Goal: Check status: Check status

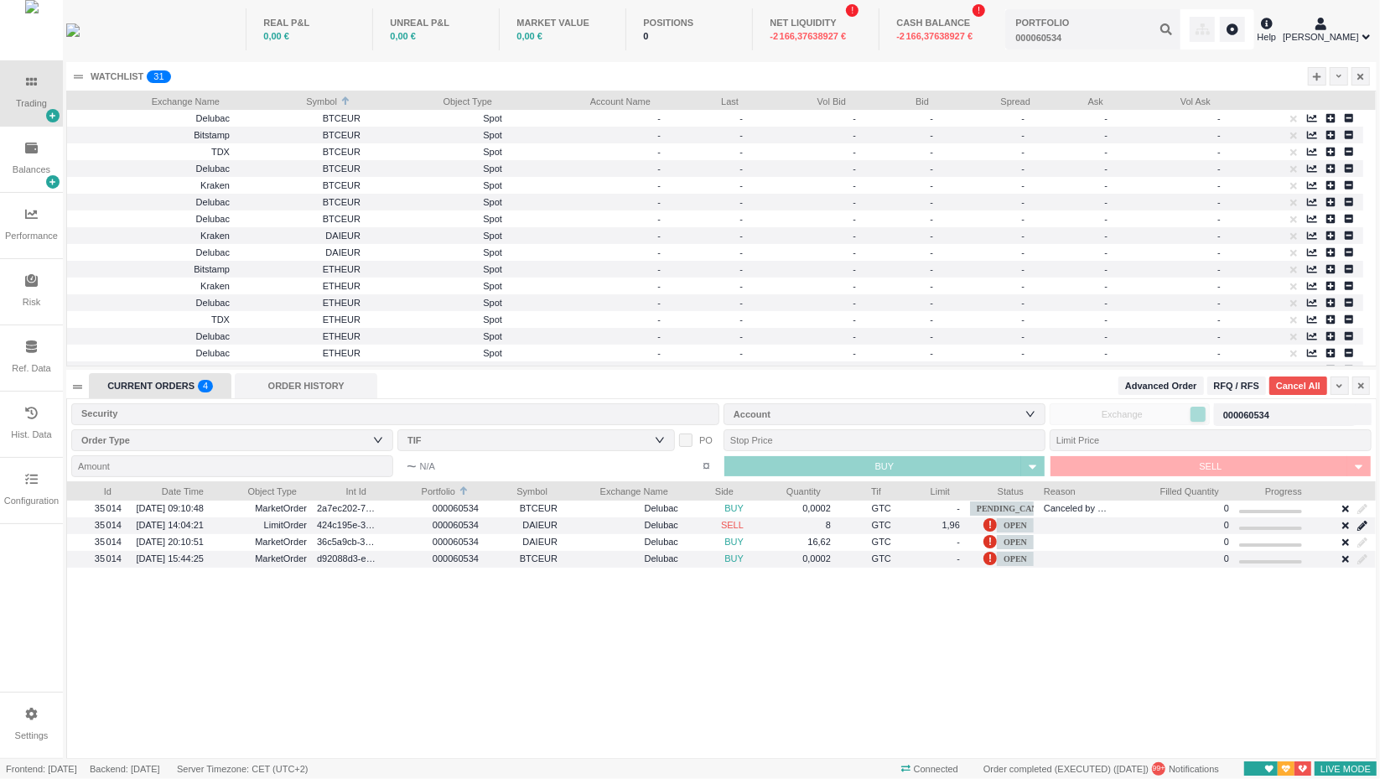
scroll to position [277, 1309]
click at [303, 390] on div "ORDER HISTORY" at bounding box center [306, 385] width 142 height 25
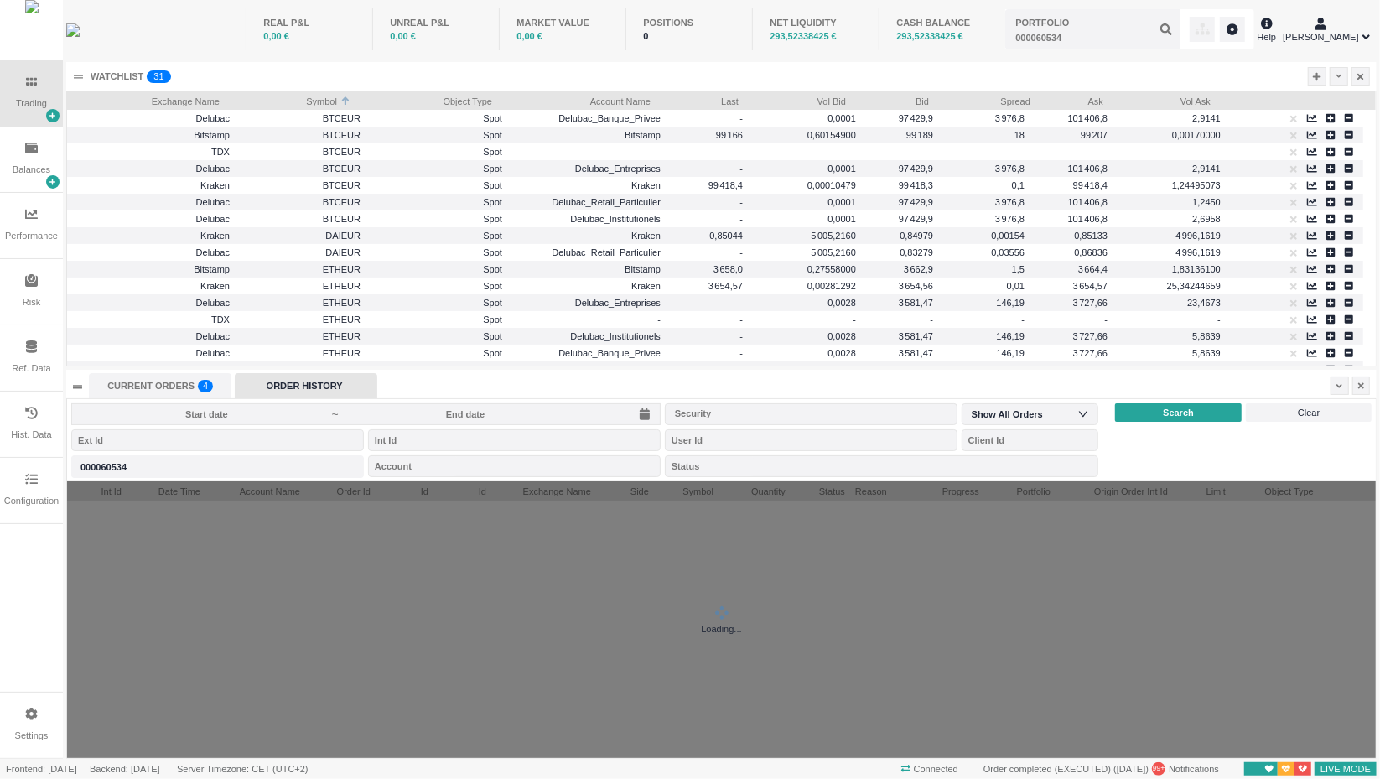
scroll to position [8, 8]
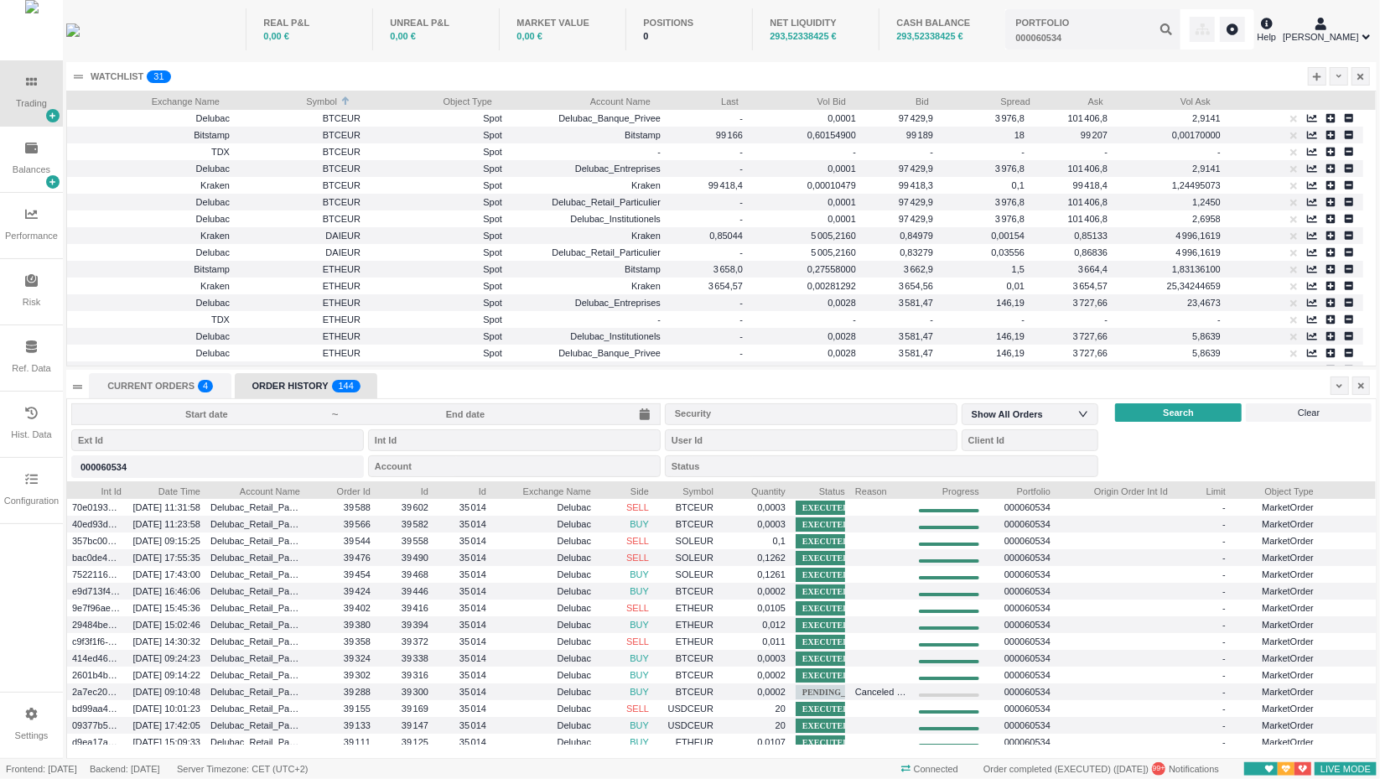
click at [242, 413] on input at bounding box center [206, 413] width 251 height 13
click at [315, 387] on div "ORDER HISTORY 0 1 2 3 4 5 6 7 8 9 0 1 2 3 4 5 6 7 8 9 0 1 2 3 4 5 6 7 8 9 0 1 2…" at bounding box center [306, 385] width 142 height 25
click at [315, 406] on span "~" at bounding box center [365, 414] width 589 height 22
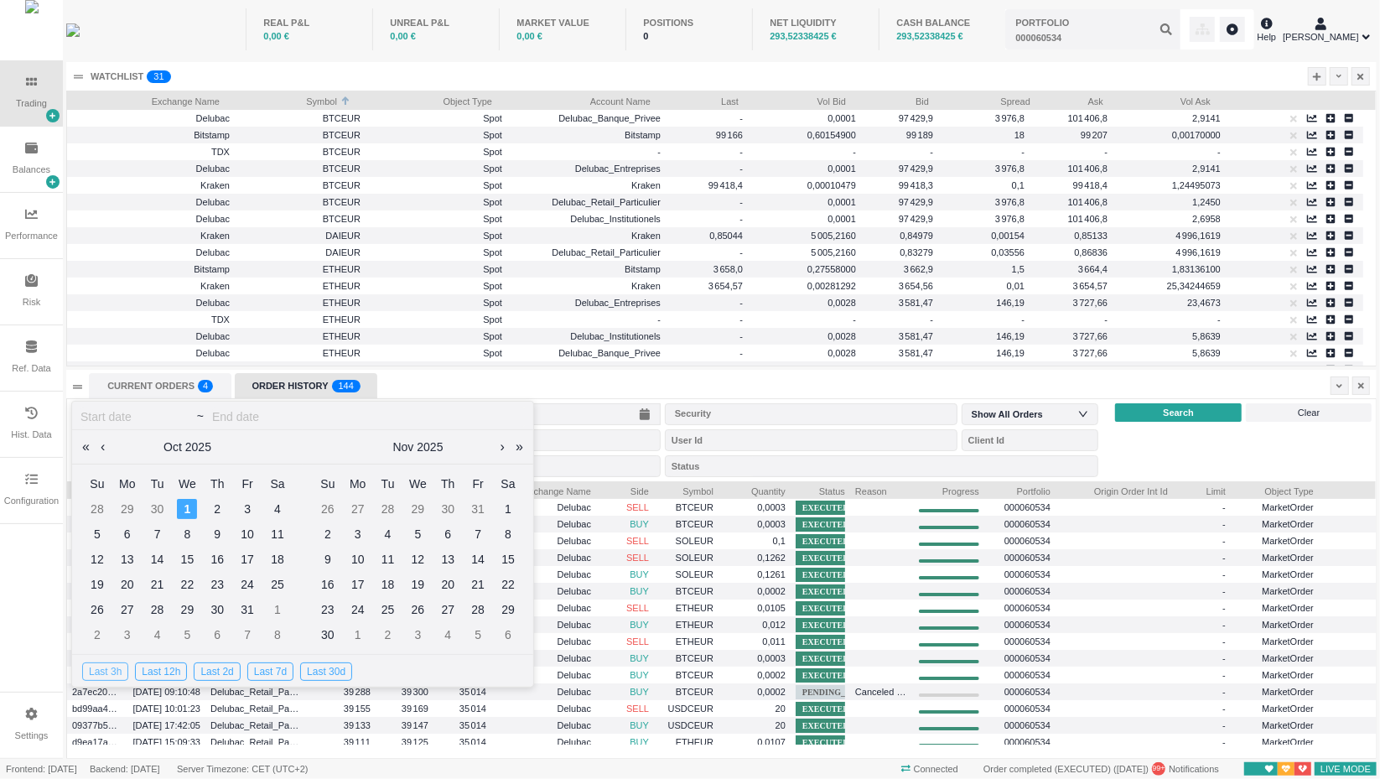
click at [106, 670] on div "Last 3h" at bounding box center [105, 671] width 46 height 18
type input "2025-10-01"
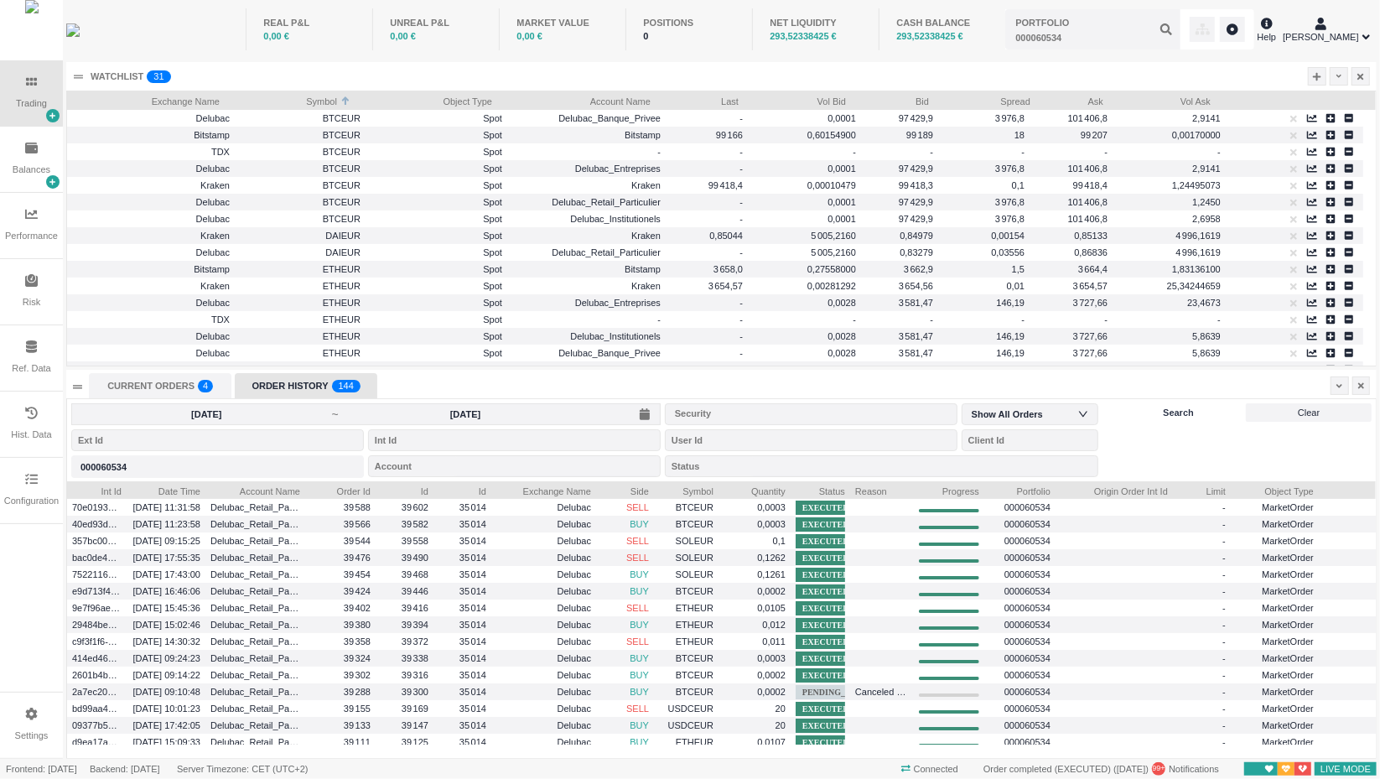
click at [1184, 410] on span "Search" at bounding box center [1178, 413] width 31 height 14
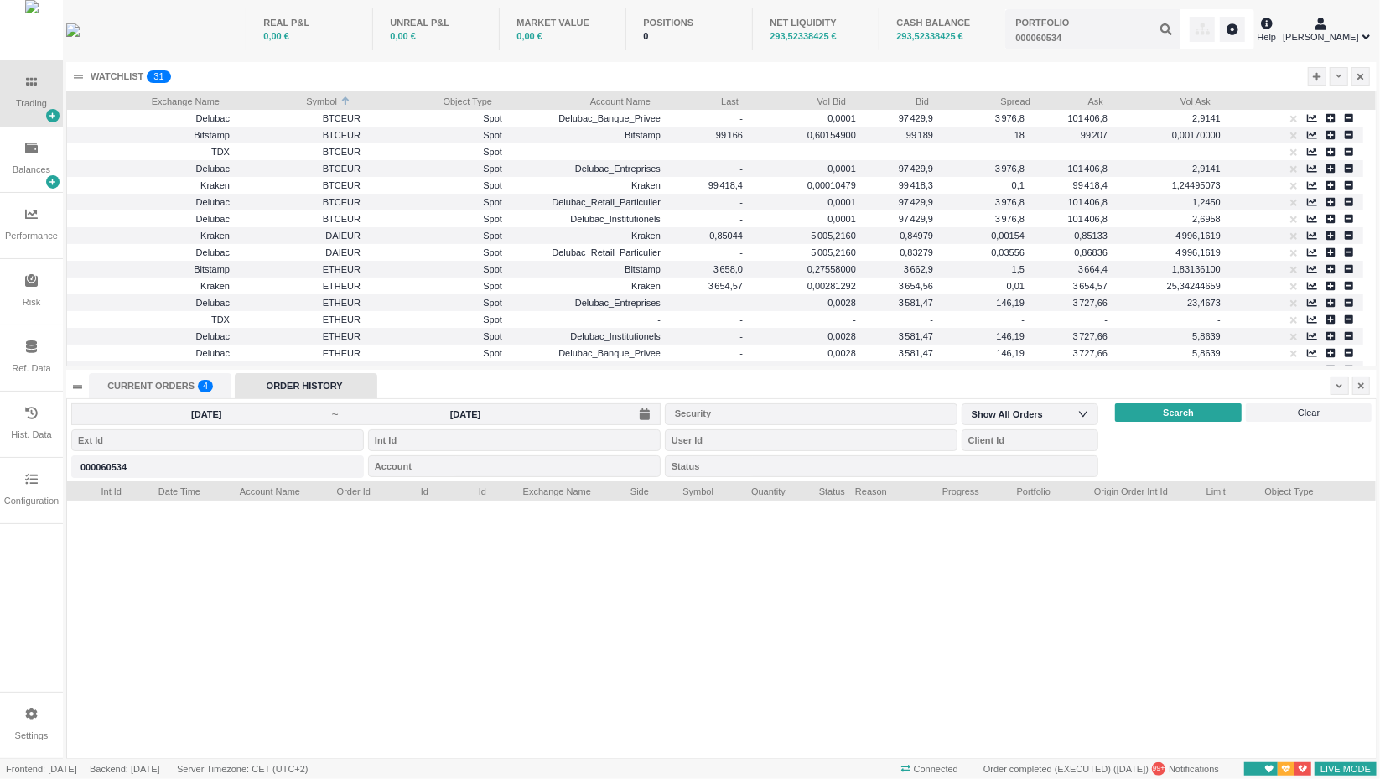
click at [322, 391] on div "ORDER HISTORY" at bounding box center [306, 385] width 142 height 25
click at [315, 413] on input "2025-10-01" at bounding box center [206, 413] width 251 height 13
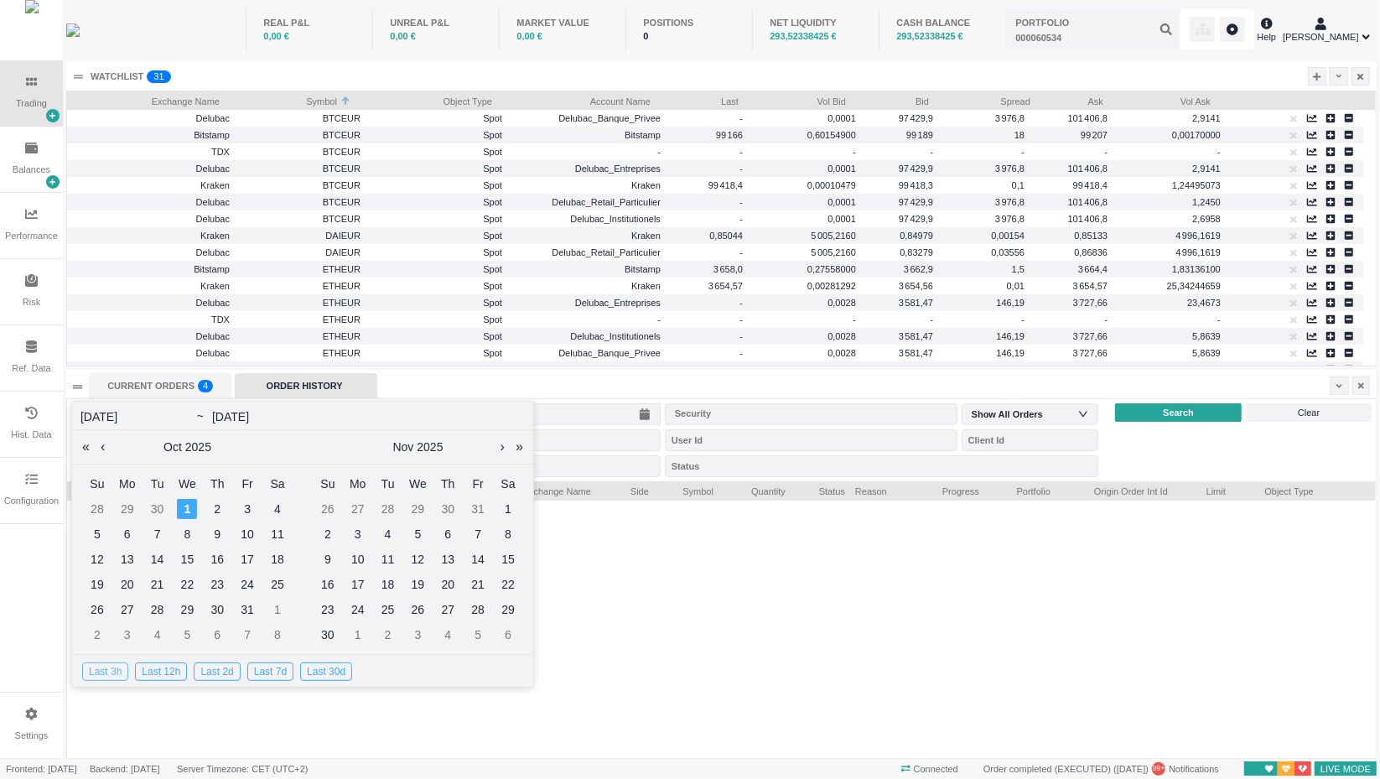
click at [104, 668] on div "Last 3h" at bounding box center [105, 671] width 46 height 18
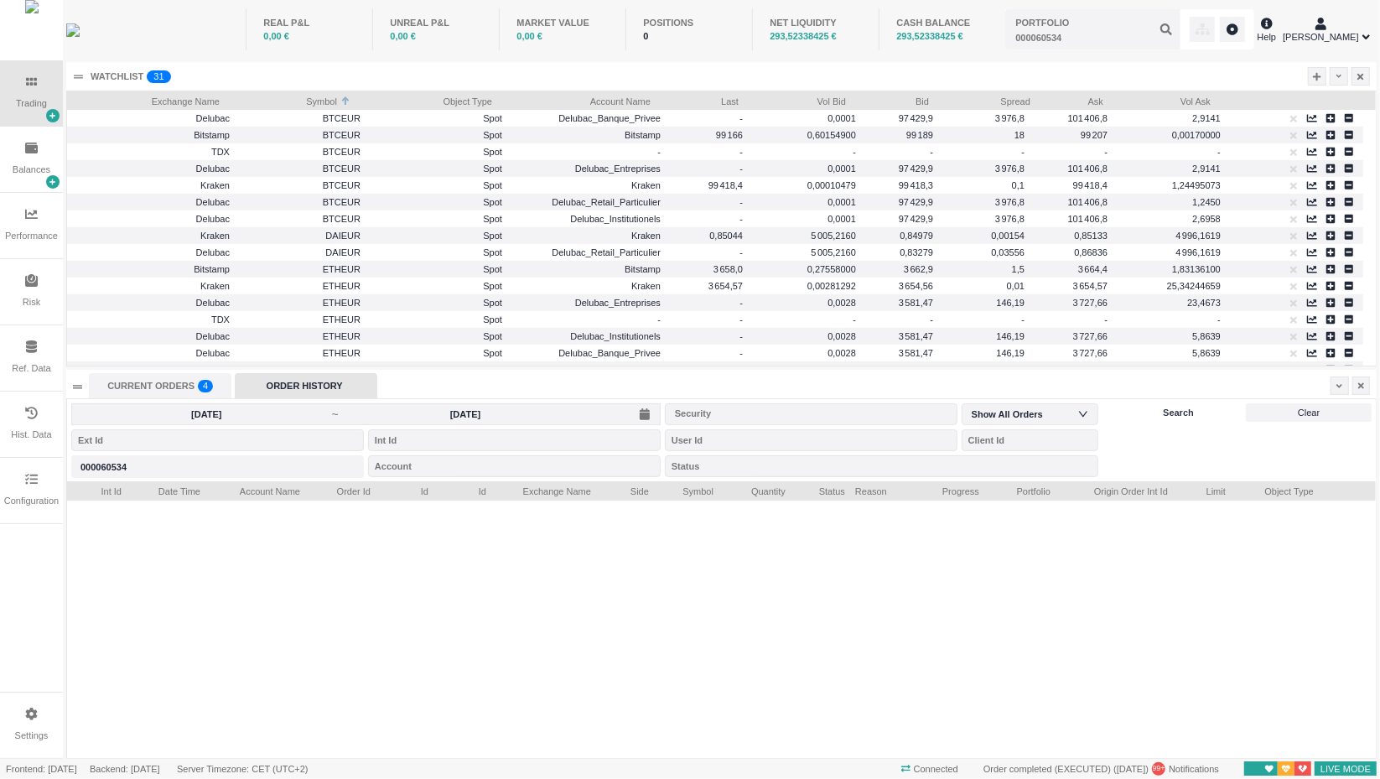
click at [1173, 406] on span "Search" at bounding box center [1178, 413] width 31 height 14
click at [252, 469] on div "Portfolio 000060534" at bounding box center [217, 466] width 293 height 22
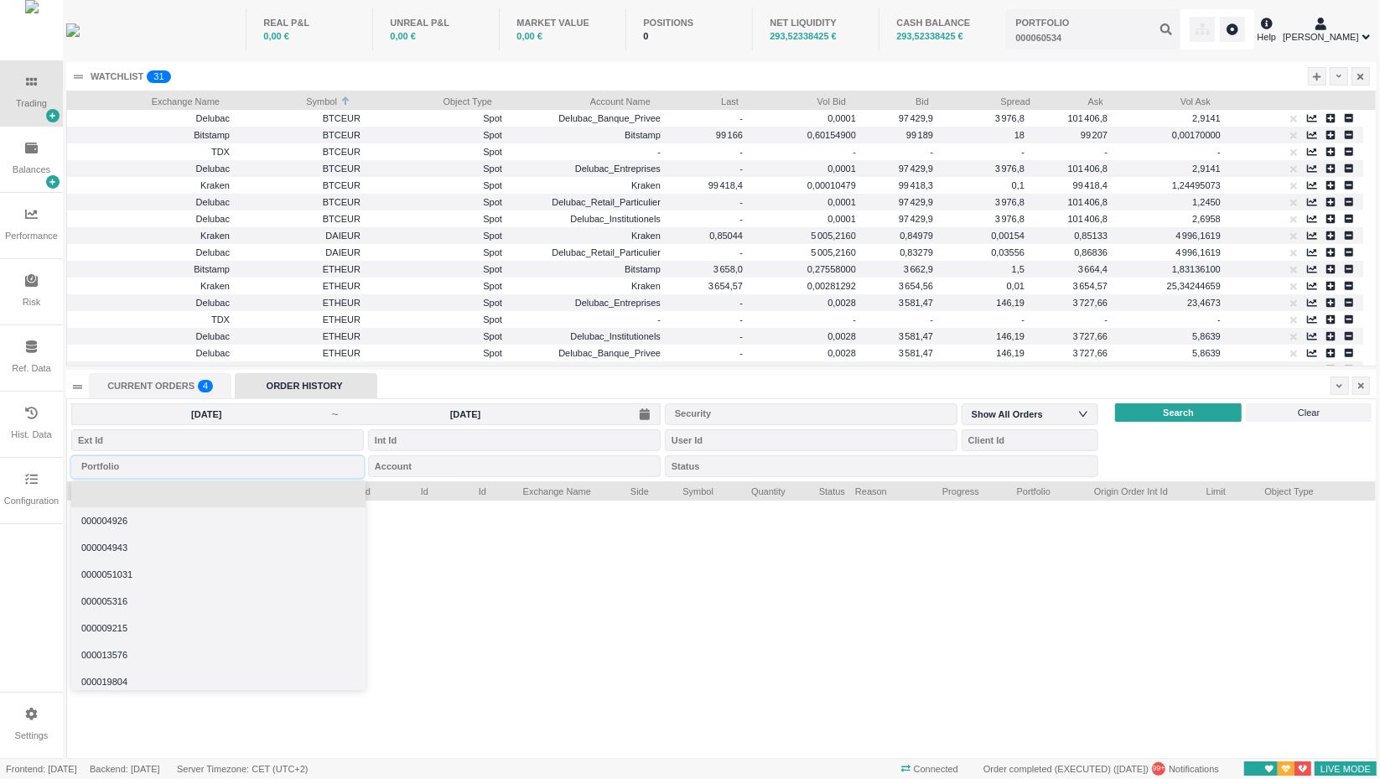
click at [243, 489] on li at bounding box center [218, 493] width 294 height 27
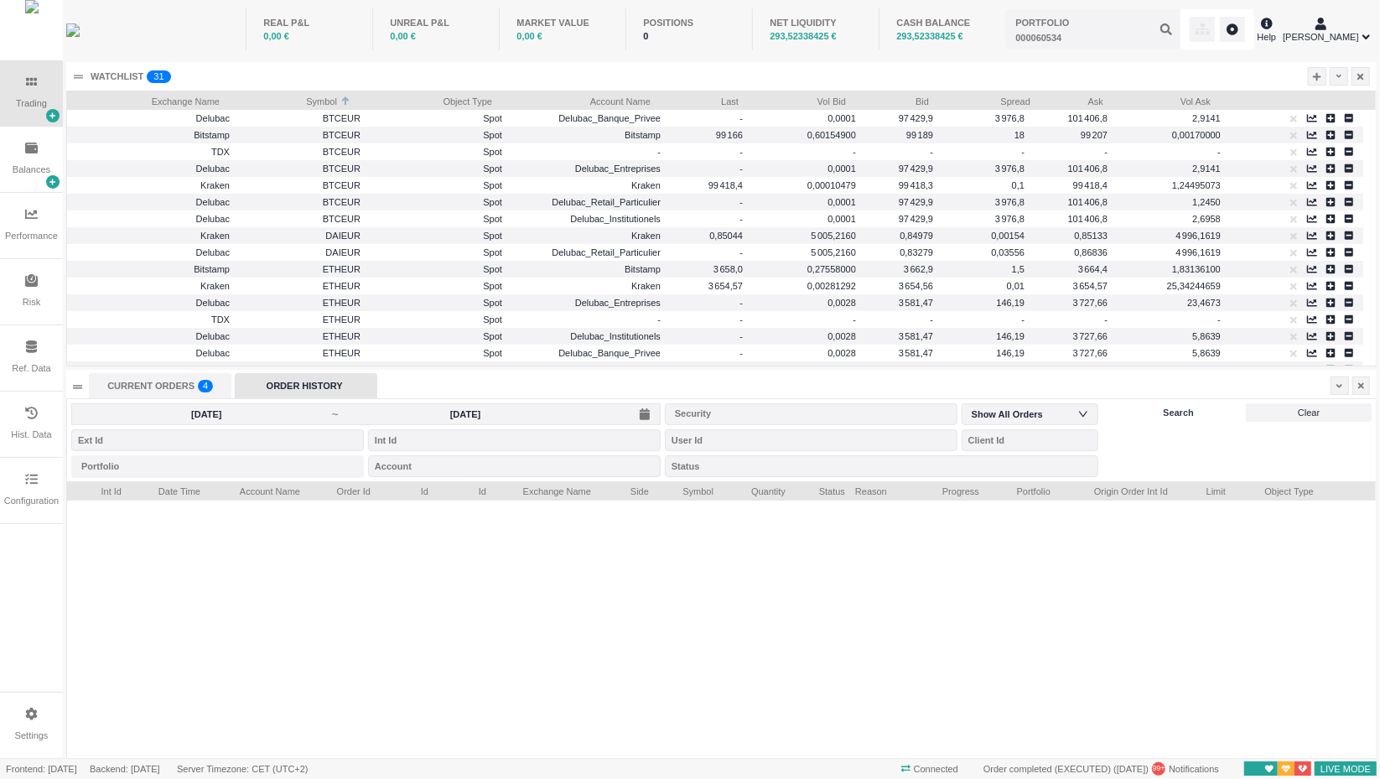
click at [1181, 417] on span "Search" at bounding box center [1178, 413] width 31 height 14
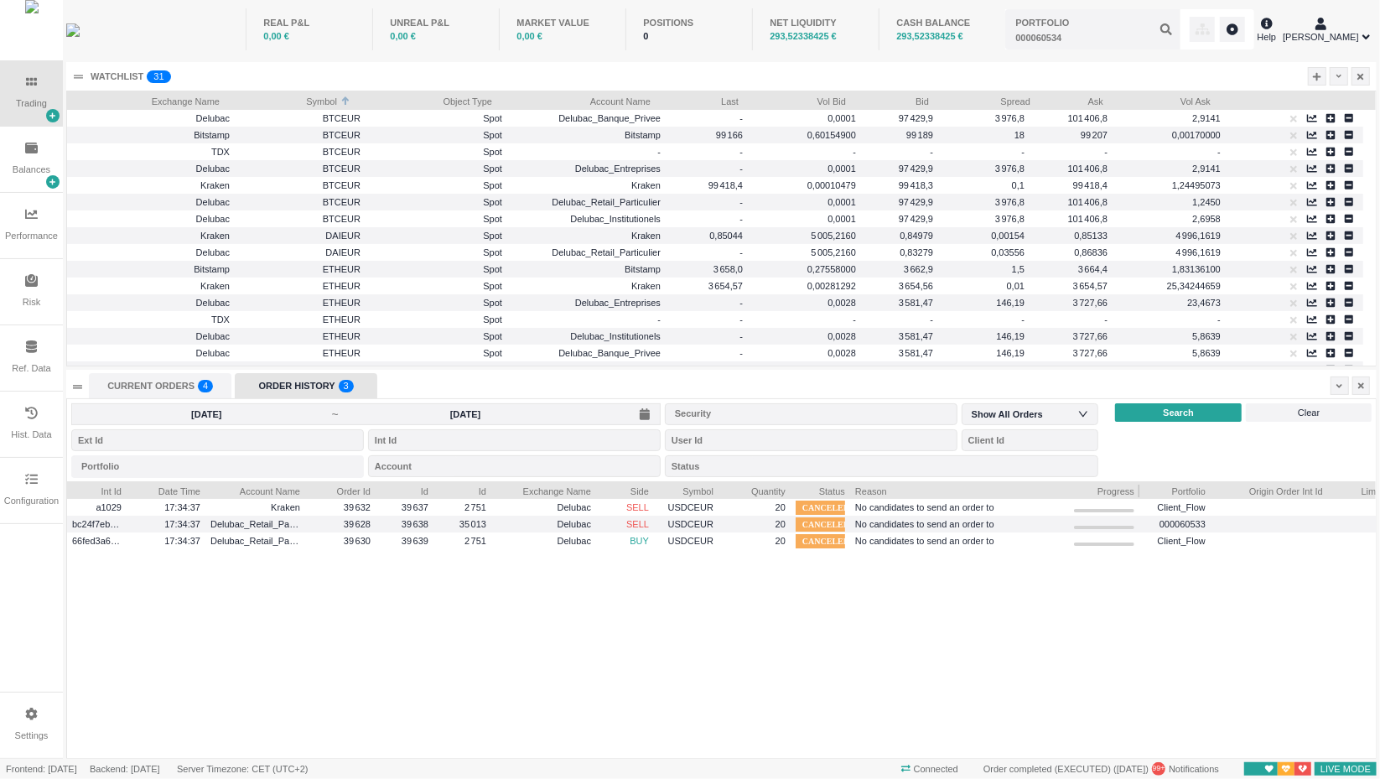
drag, startPoint x: 913, startPoint y: 490, endPoint x: 1068, endPoint y: 495, distance: 155.1
click at [1068, 495] on div at bounding box center [1068, 489] width 7 height 17
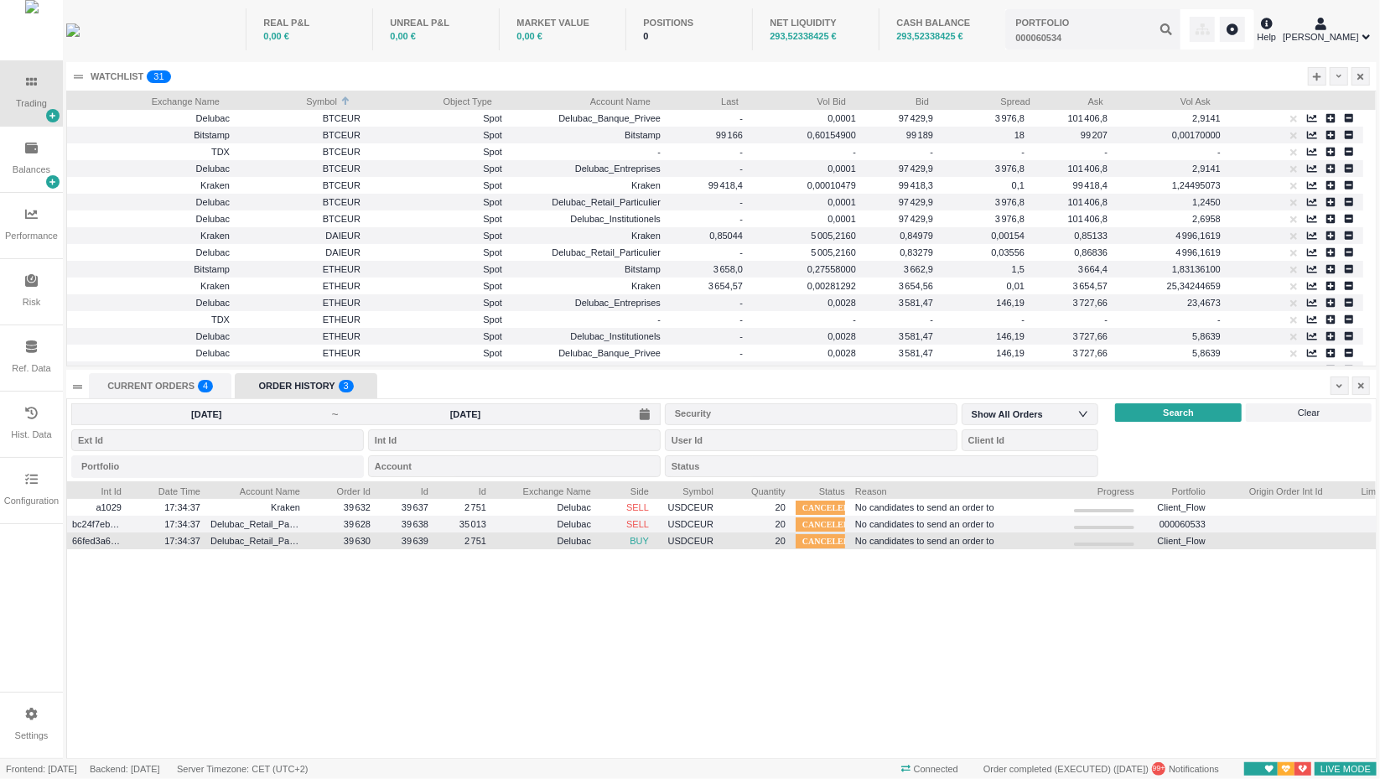
click at [889, 537] on span "No candidates to send an order to" at bounding box center [959, 540] width 209 height 19
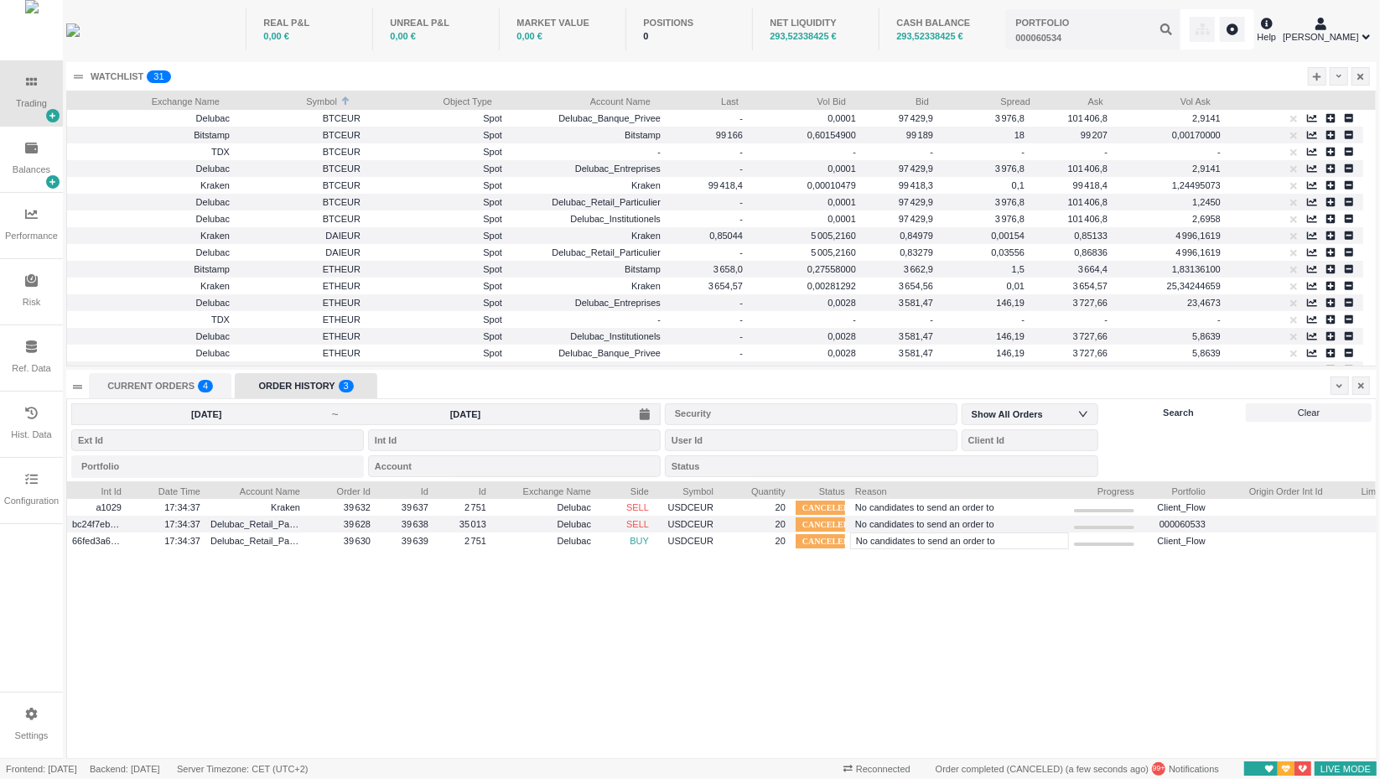
click at [1186, 415] on span "Search" at bounding box center [1178, 413] width 31 height 14
click at [519, 422] on span "2025-10-01 ~ 2025-10-01" at bounding box center [365, 414] width 589 height 22
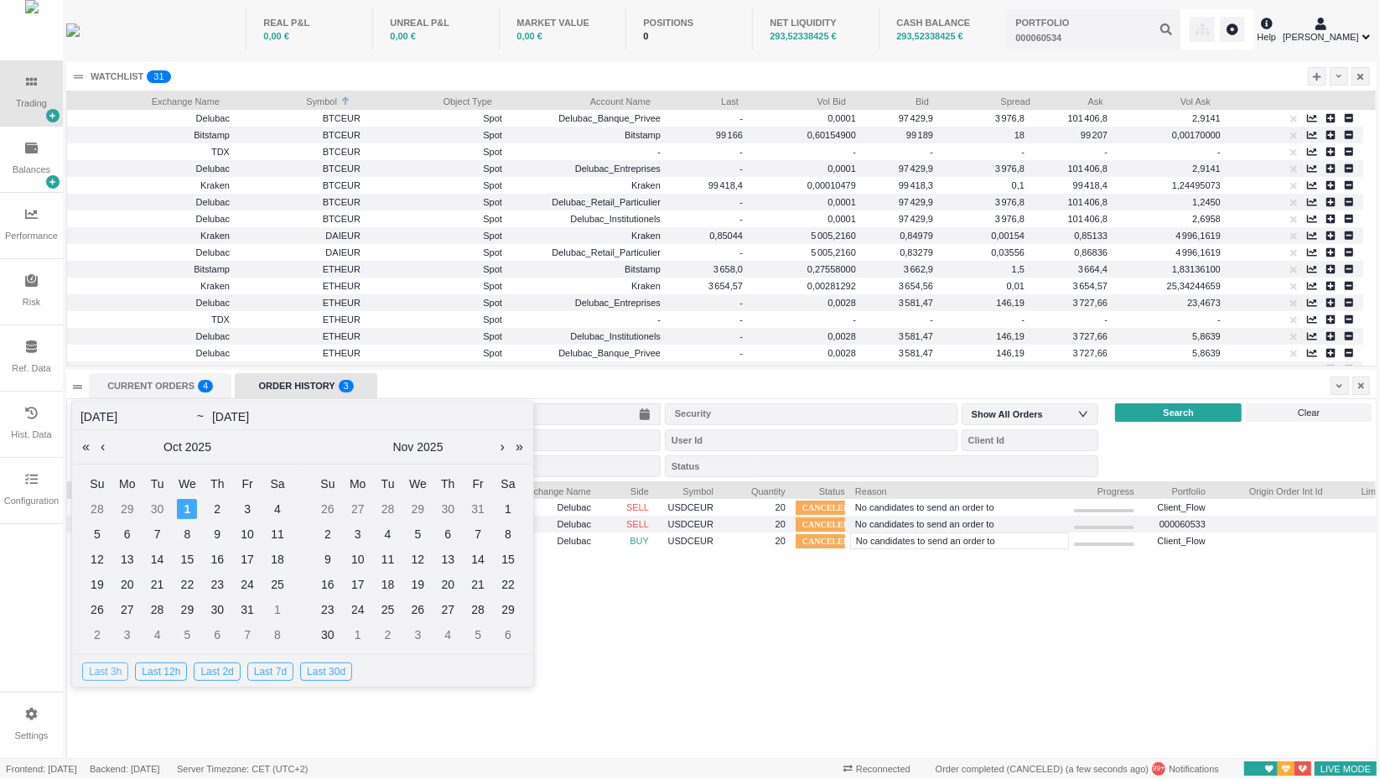
click at [112, 670] on div "Last 3h" at bounding box center [105, 671] width 46 height 18
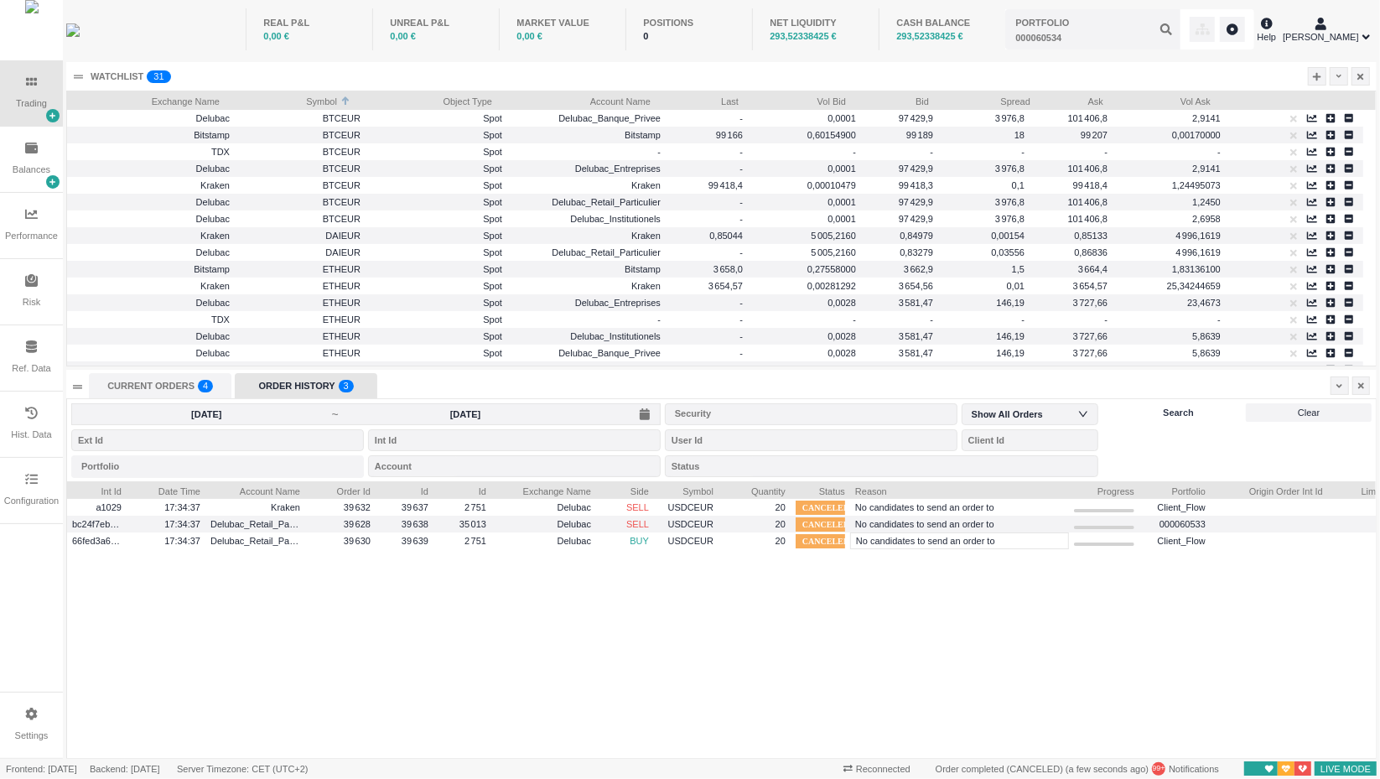
click at [1121, 417] on div "Search" at bounding box center [1178, 412] width 127 height 18
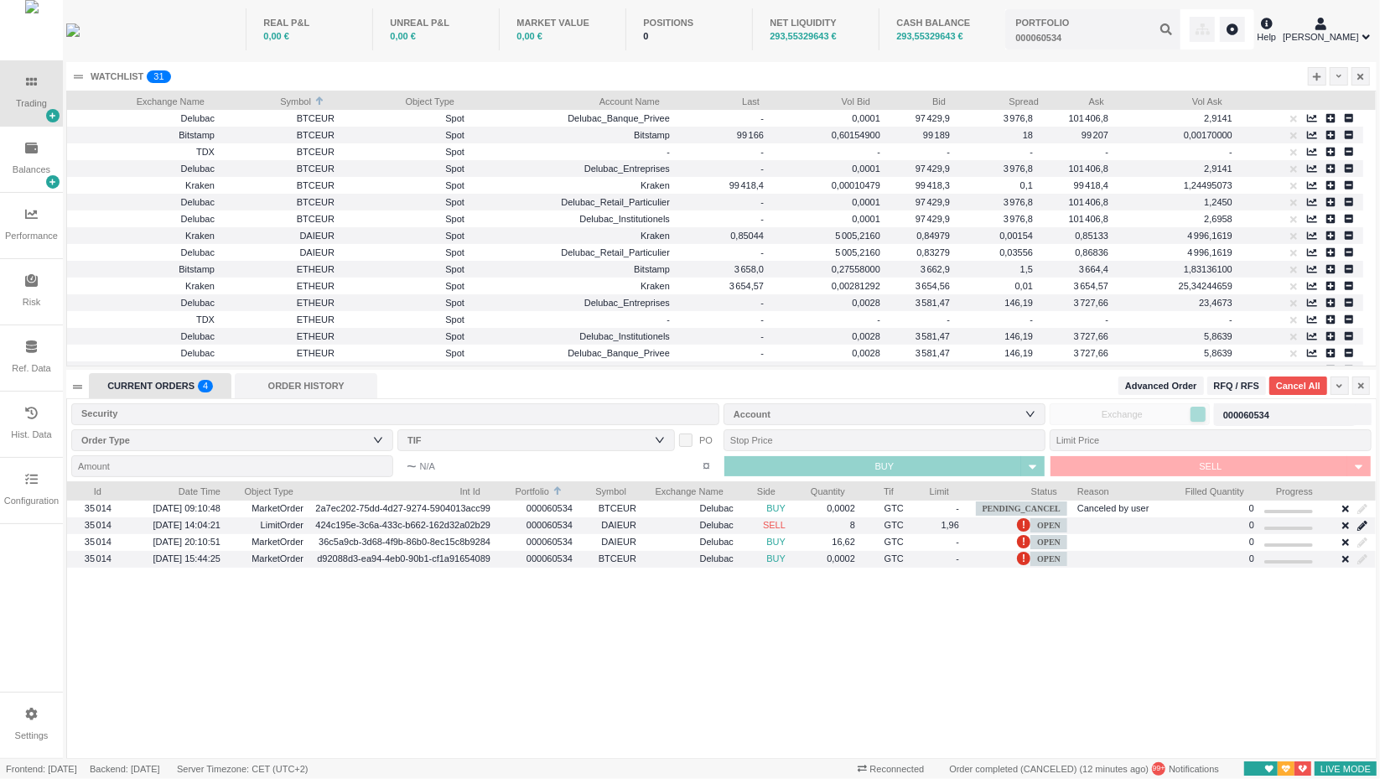
scroll to position [277, 1309]
click at [322, 387] on div "ORDER HISTORY" at bounding box center [306, 385] width 142 height 25
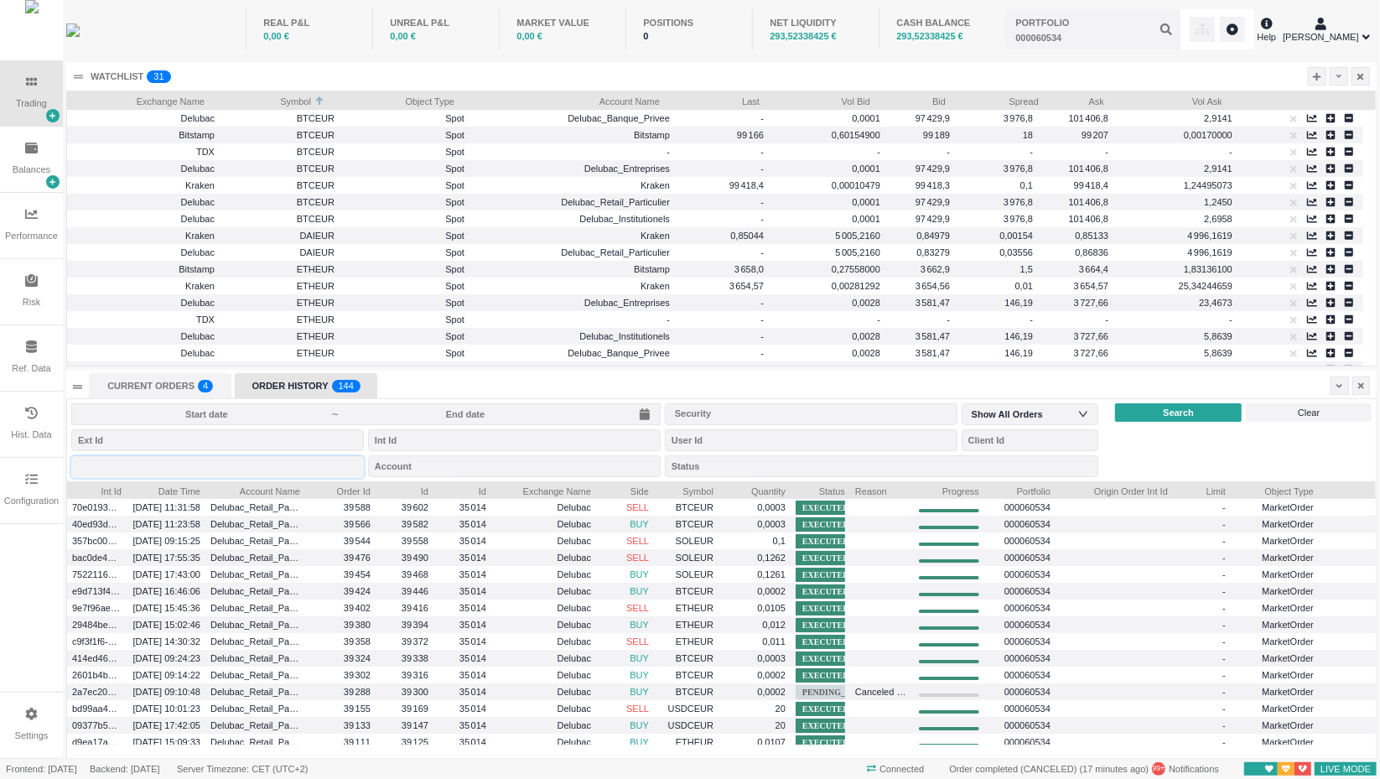
click at [182, 461] on div "Portfolio 000060534" at bounding box center [217, 466] width 293 height 22
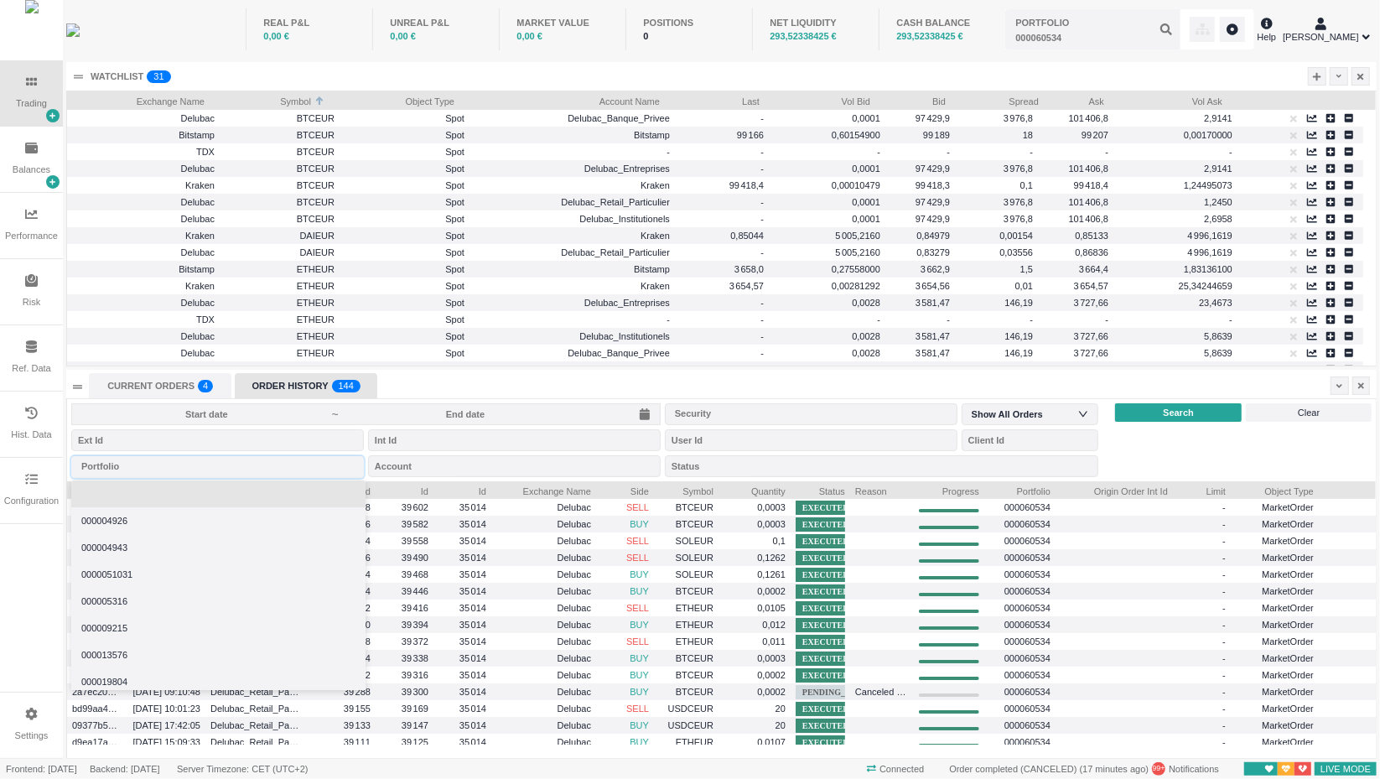
click at [169, 483] on li at bounding box center [218, 493] width 294 height 27
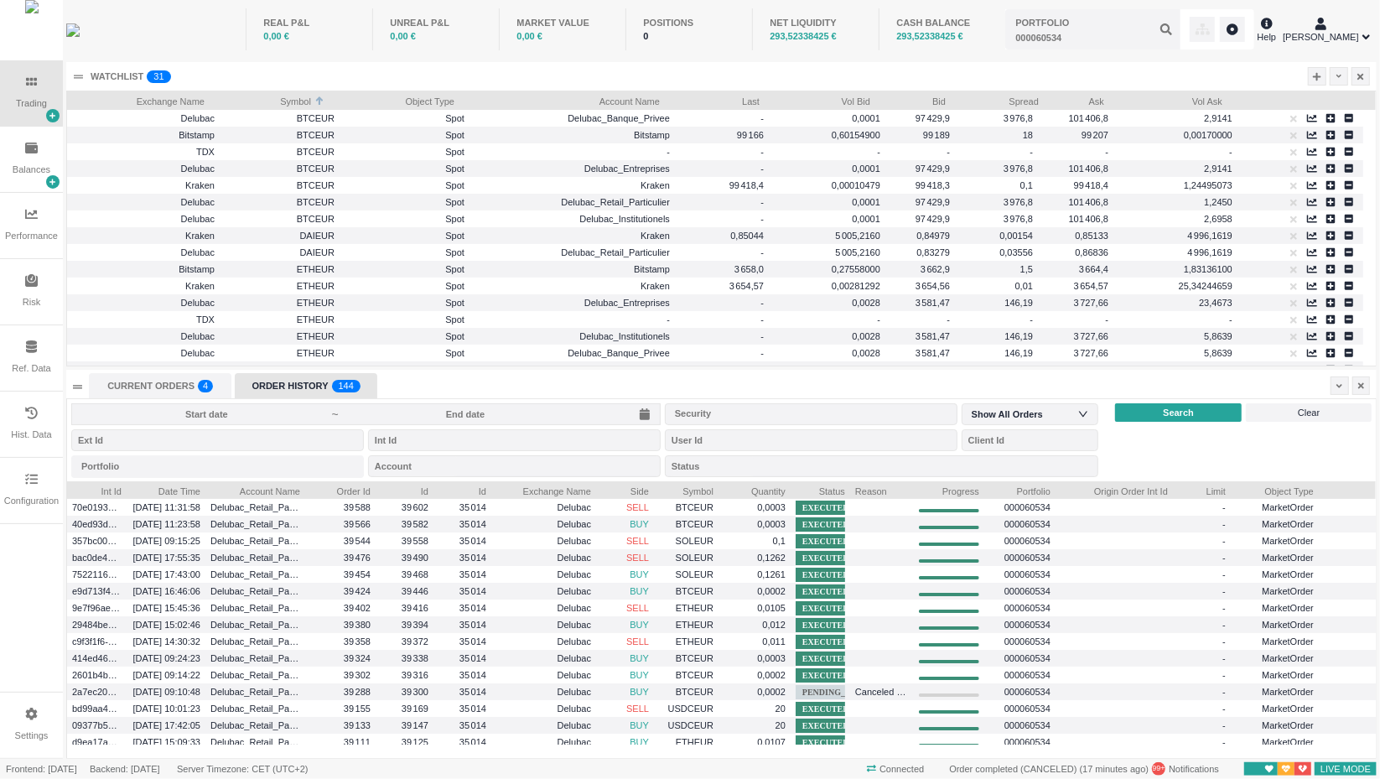
click at [477, 413] on input at bounding box center [465, 413] width 251 height 13
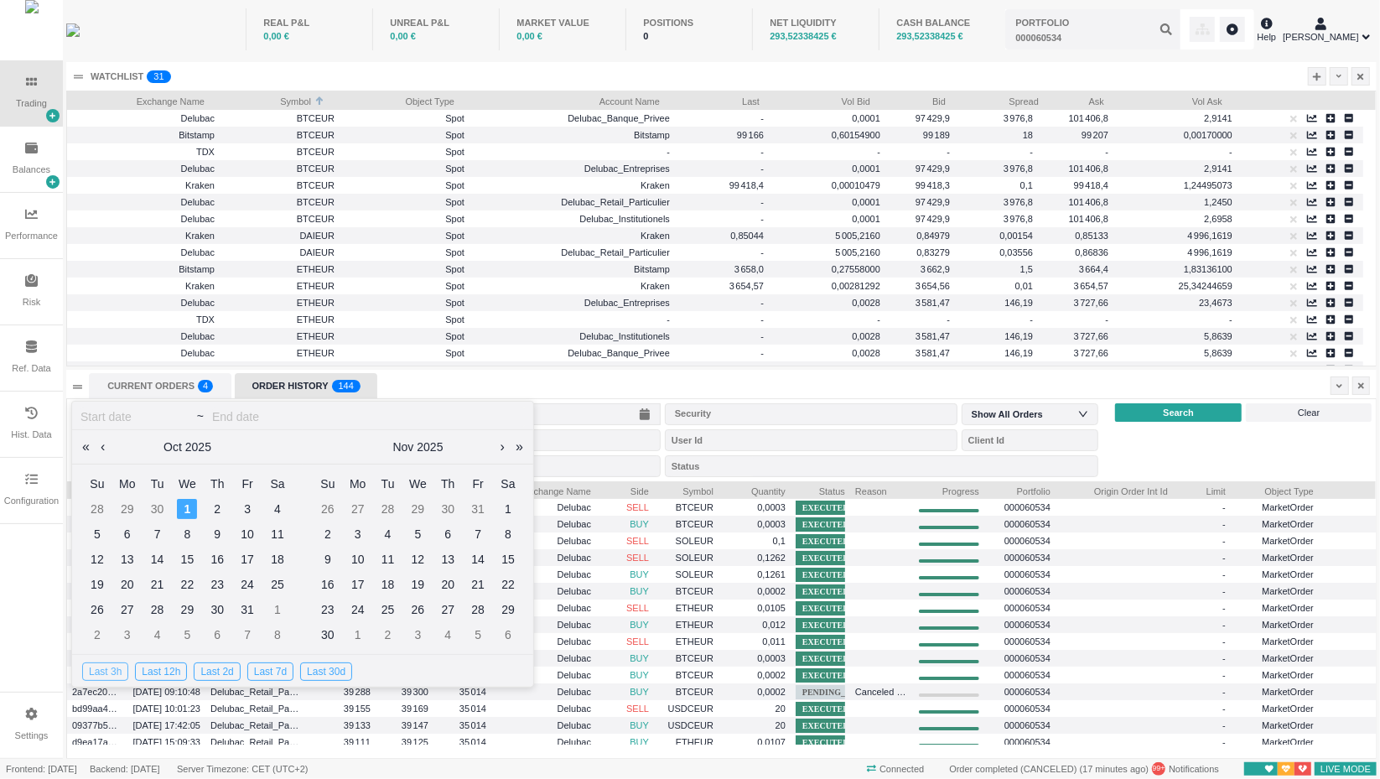
click at [114, 667] on div "Last 3h" at bounding box center [105, 671] width 46 height 18
type input "2025-10-01"
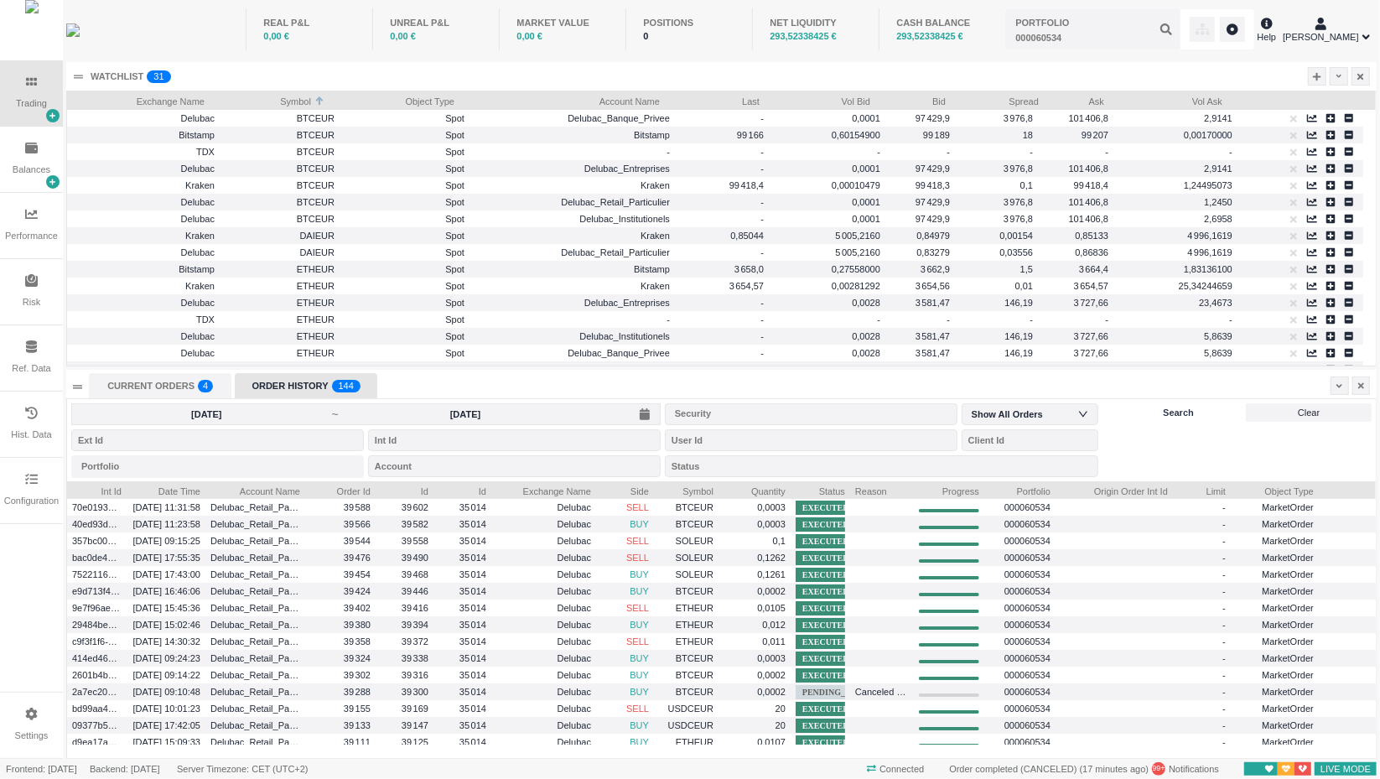
click at [1138, 412] on div "Search" at bounding box center [1178, 412] width 127 height 18
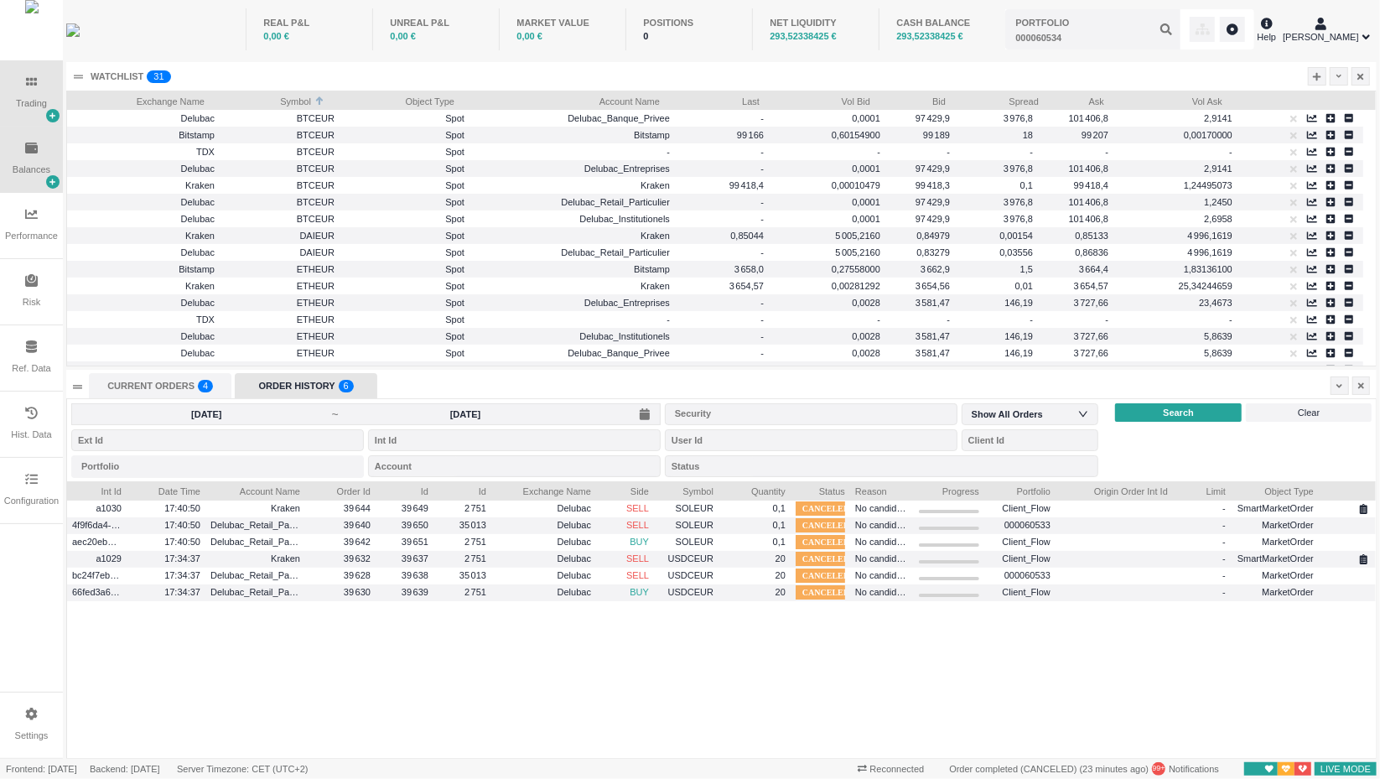
click at [24, 171] on div "Balances" at bounding box center [32, 170] width 38 height 14
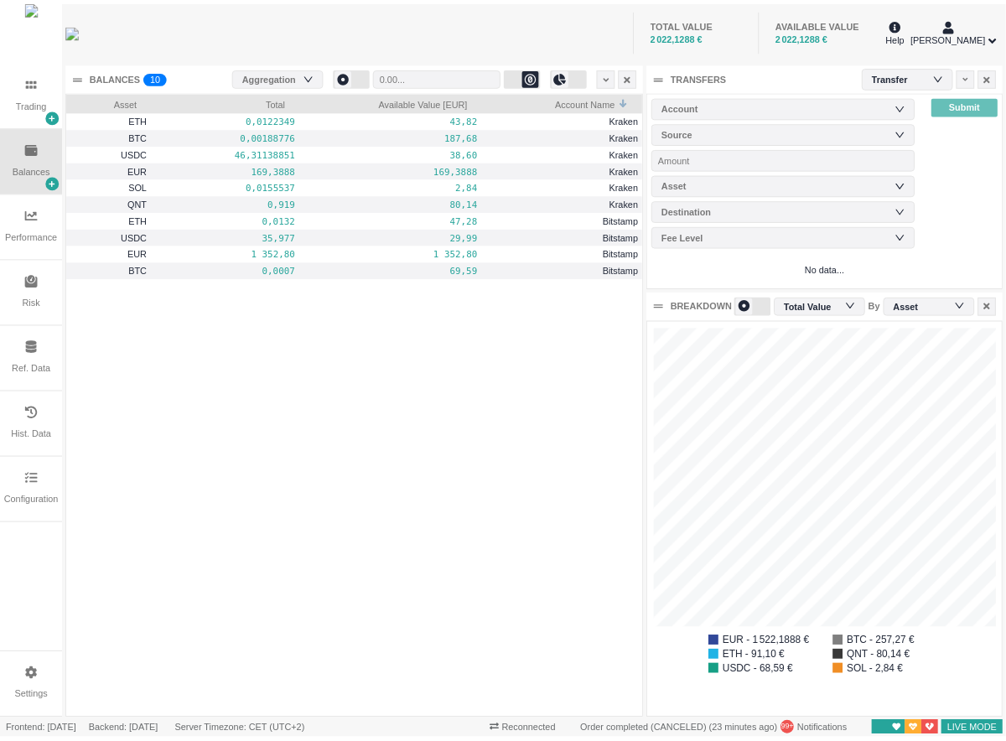
scroll to position [8, 8]
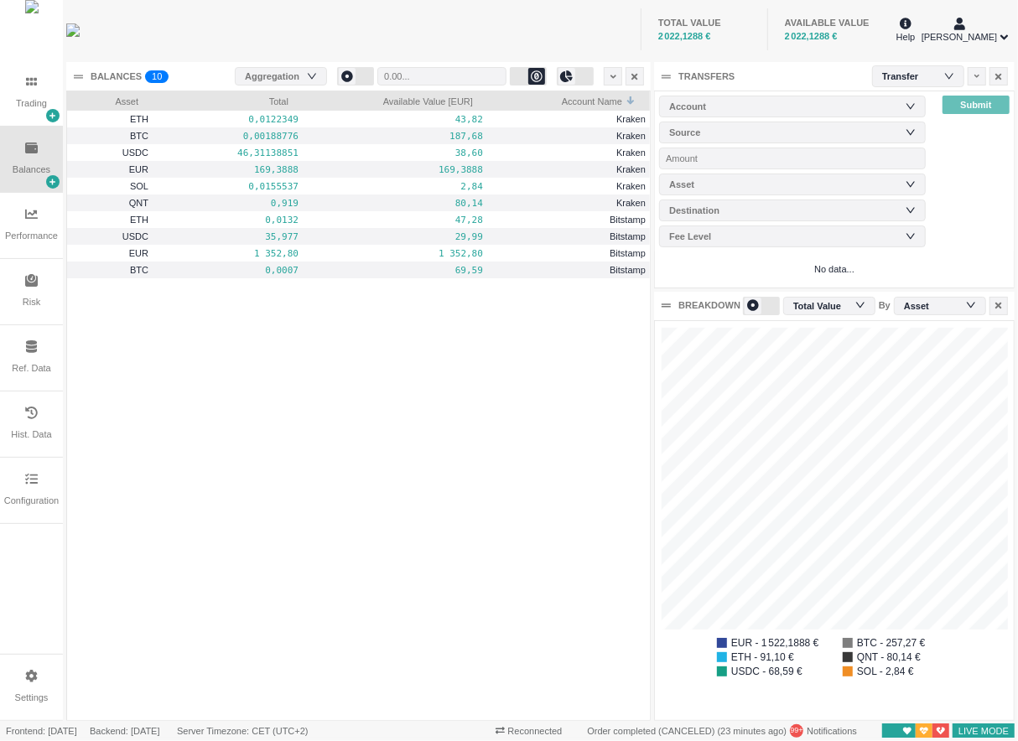
click at [1014, 38] on body "Trading Balances Performance Risk Ref. Data Hist. Data Configuration Settings T…" at bounding box center [509, 370] width 1018 height 741
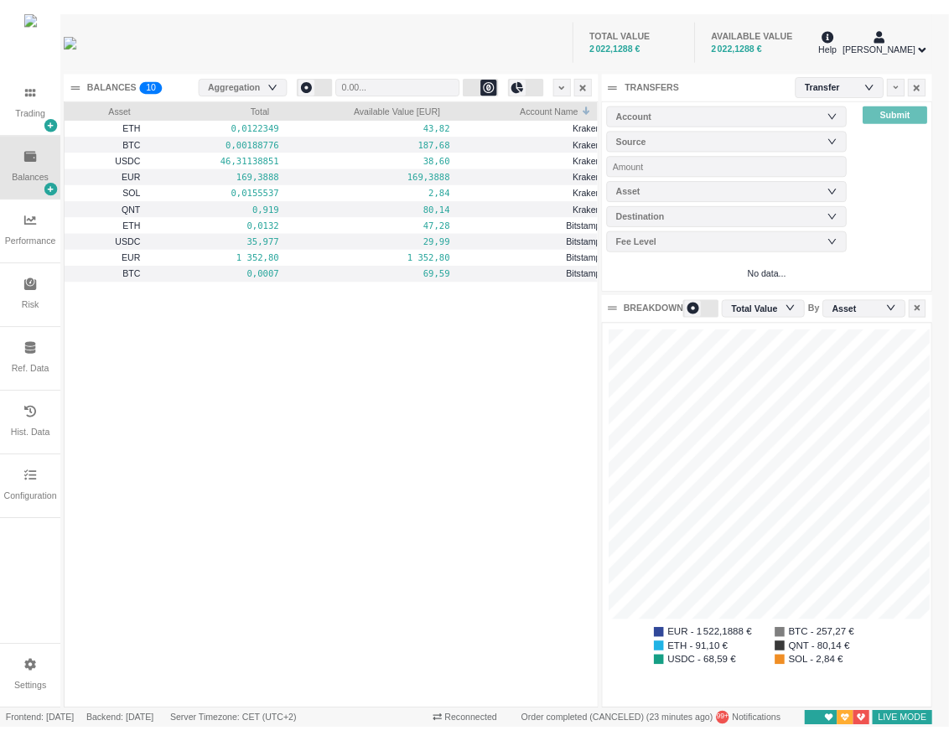
scroll to position [0, 0]
